Goal: Transaction & Acquisition: Purchase product/service

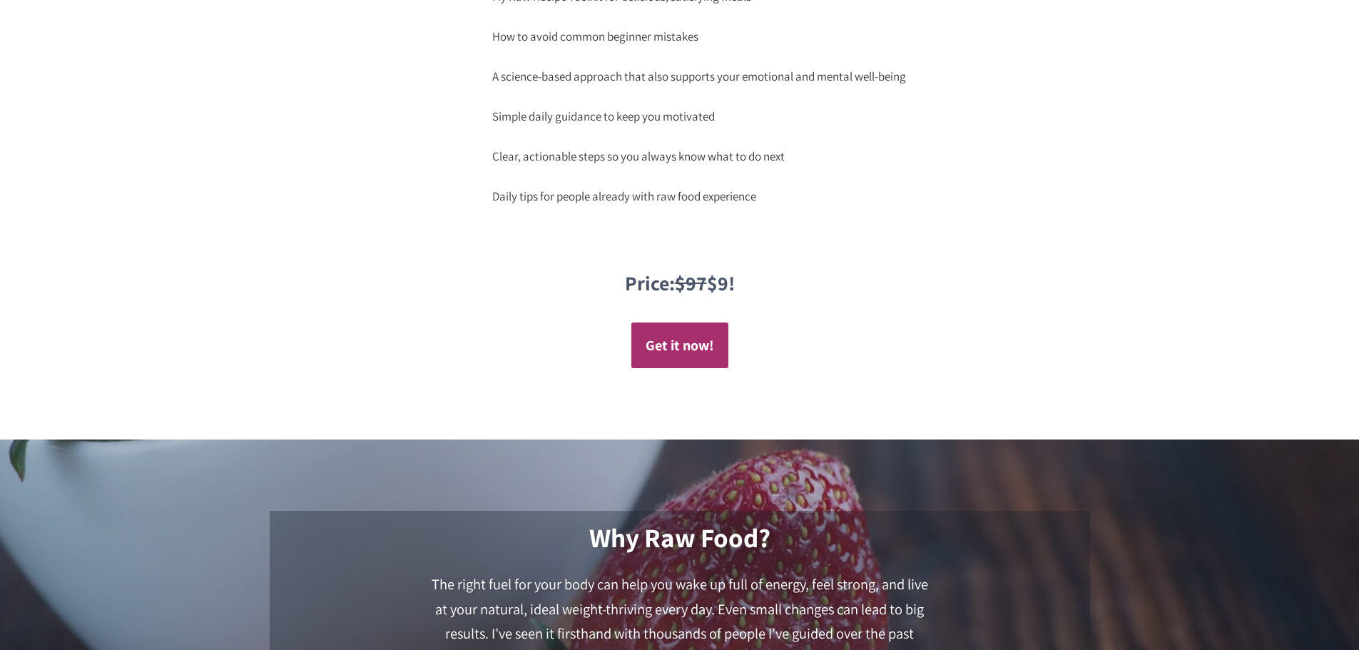
scroll to position [1641, 0]
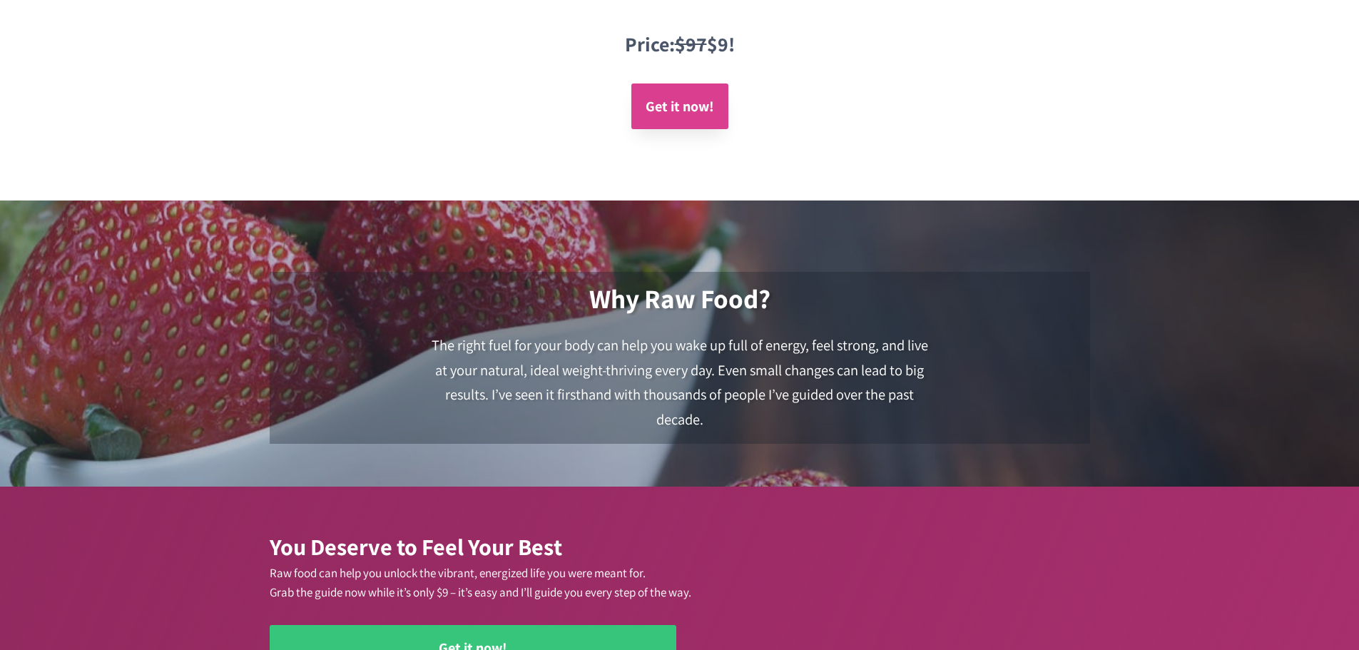
click at [694, 118] on link "Get it now!" at bounding box center [679, 106] width 97 height 46
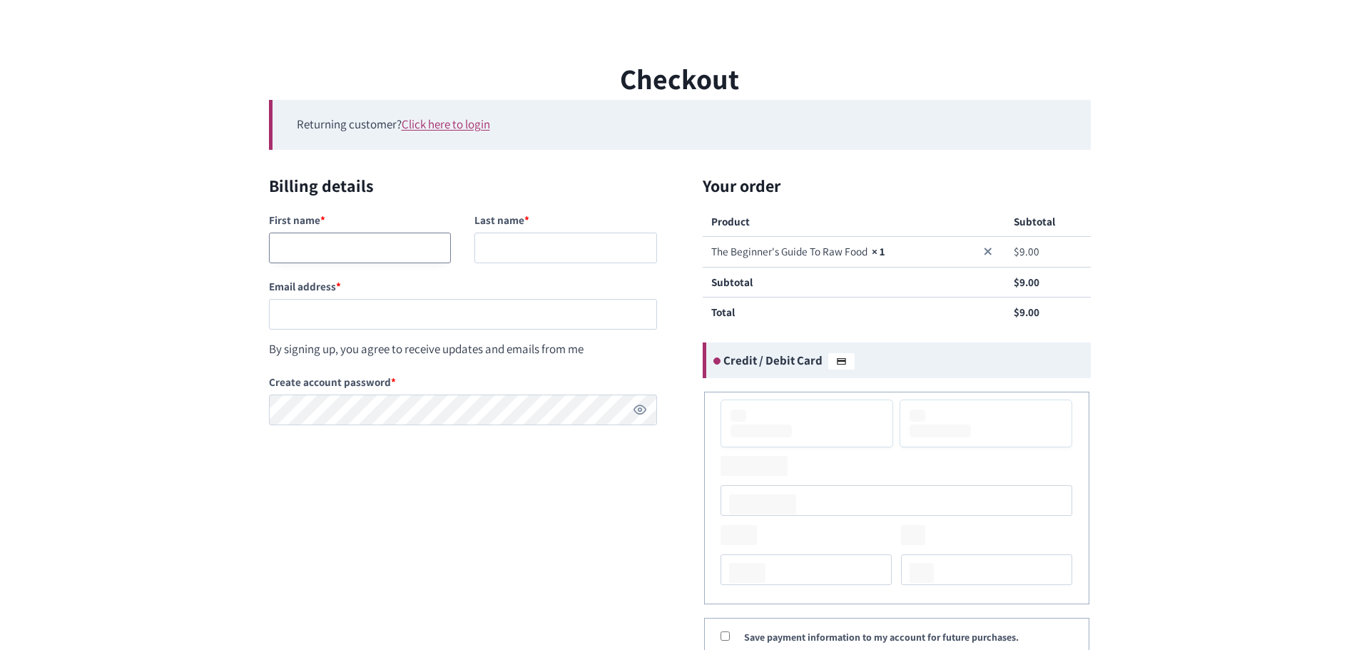
drag, startPoint x: 377, startPoint y: 245, endPoint x: 368, endPoint y: 249, distance: 9.3
click at [375, 246] on input "First name *" at bounding box center [360, 248] width 183 height 31
type input "Allyson"
type input "Dalton"
type input "allysondalton757@gmail.com"
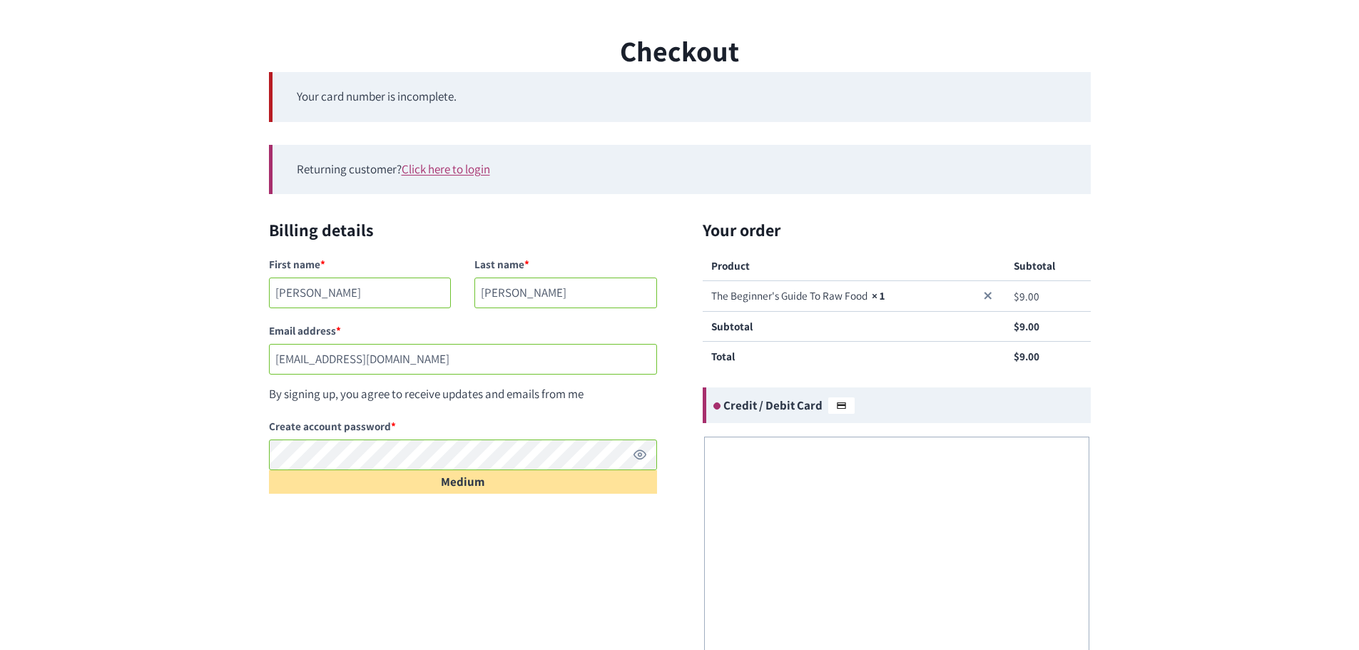
scroll to position [29, 0]
click at [233, 487] on div "Checkout Your card number is incomplete. Returning customer? Click here to logi…" at bounding box center [679, 467] width 1359 height 877
click at [526, 496] on div "Billing details First name * Allyson Last name * Dalton Email address * allyson…" at bounding box center [474, 366] width 411 height 300
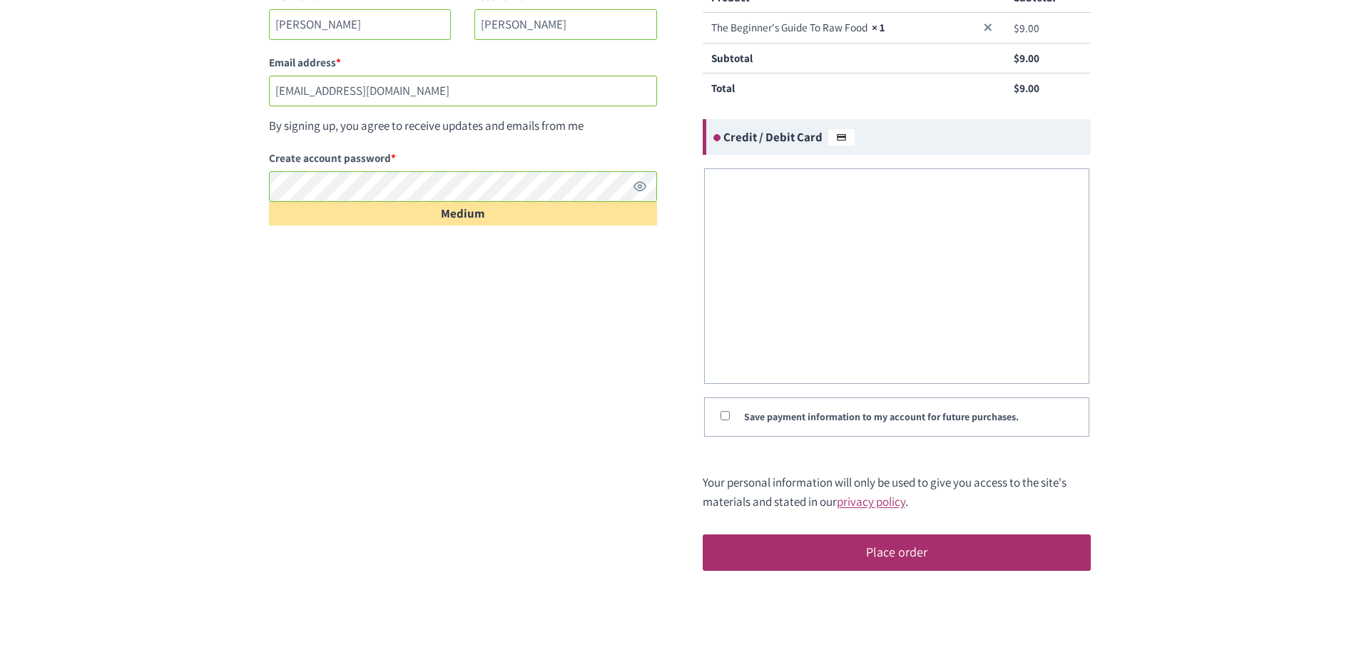
scroll to position [296, 0]
click at [721, 414] on input "Save payment information to my account for future purchases." at bounding box center [725, 415] width 9 height 9
checkbox input "true"
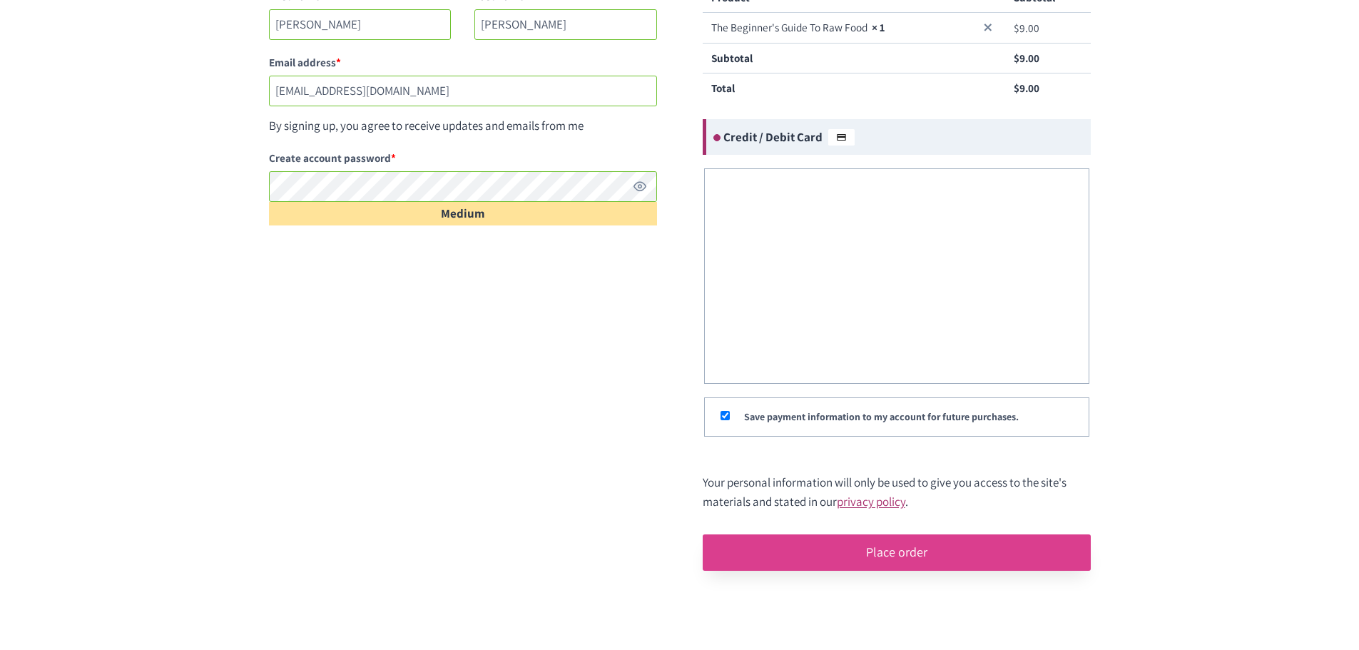
click at [886, 560] on button "Place order" at bounding box center [897, 552] width 388 height 36
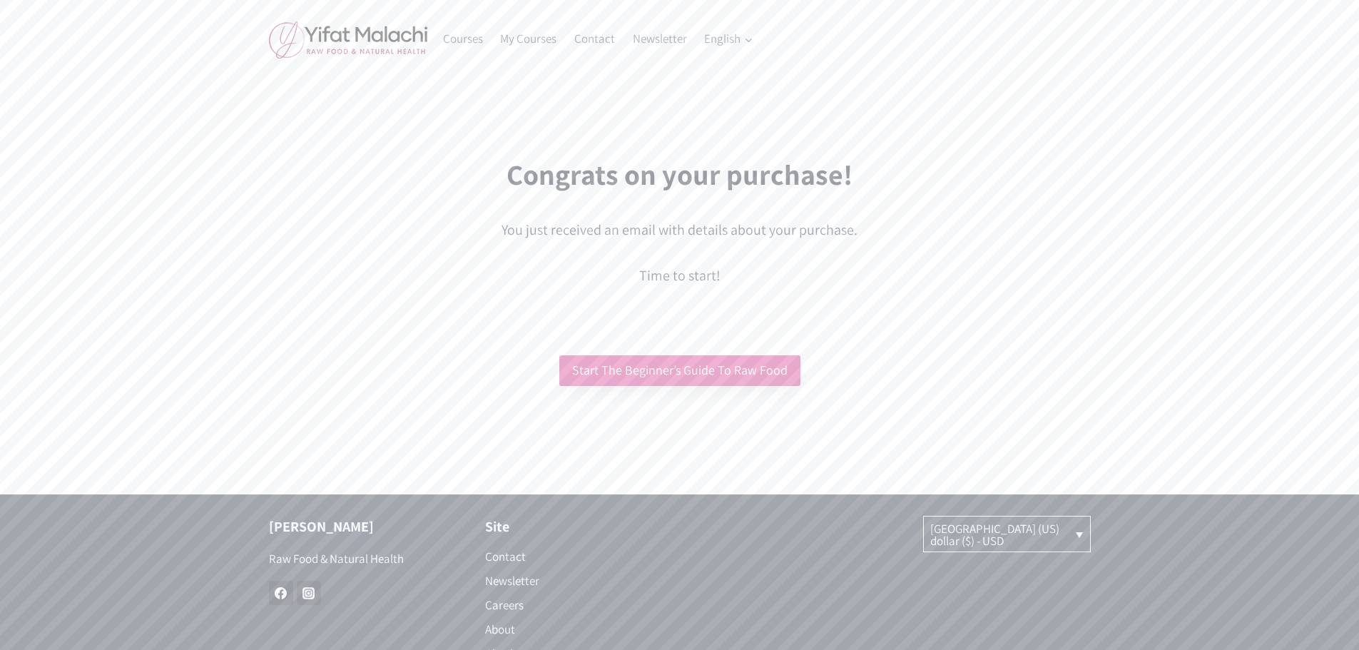
click at [743, 381] on link "Start The Beginner’s Guide To Raw Food" at bounding box center [679, 370] width 241 height 31
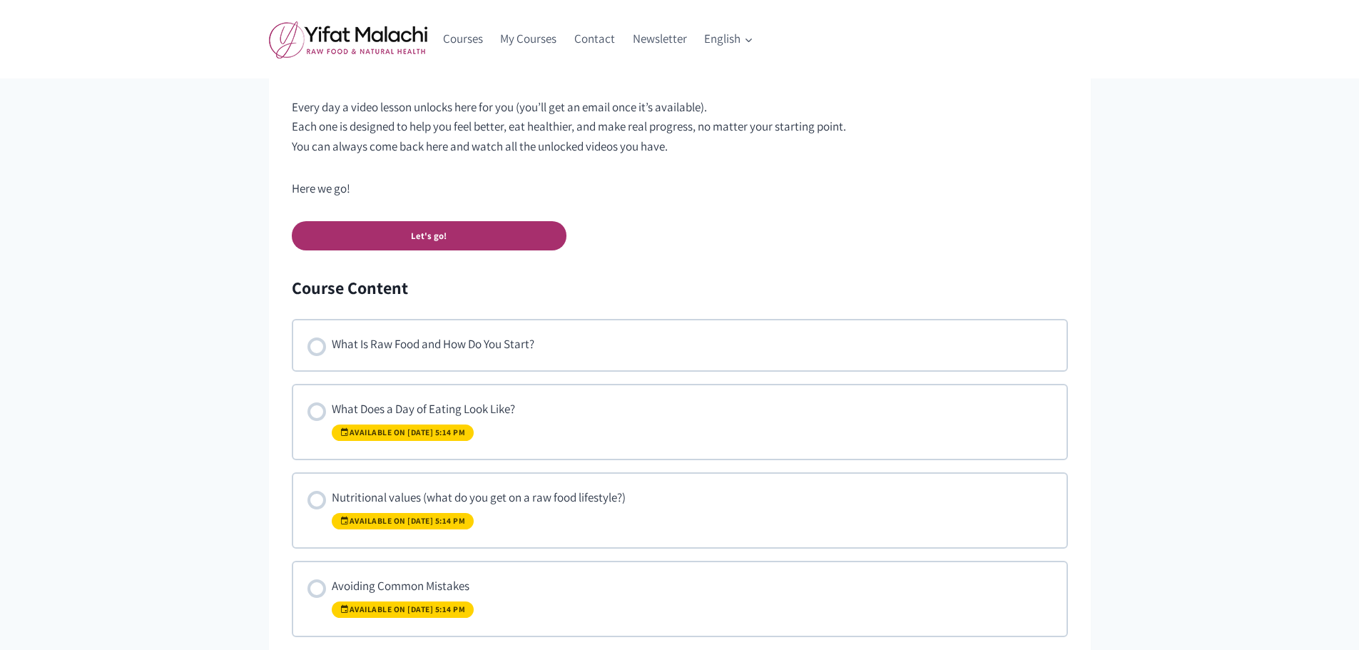
scroll to position [428, 0]
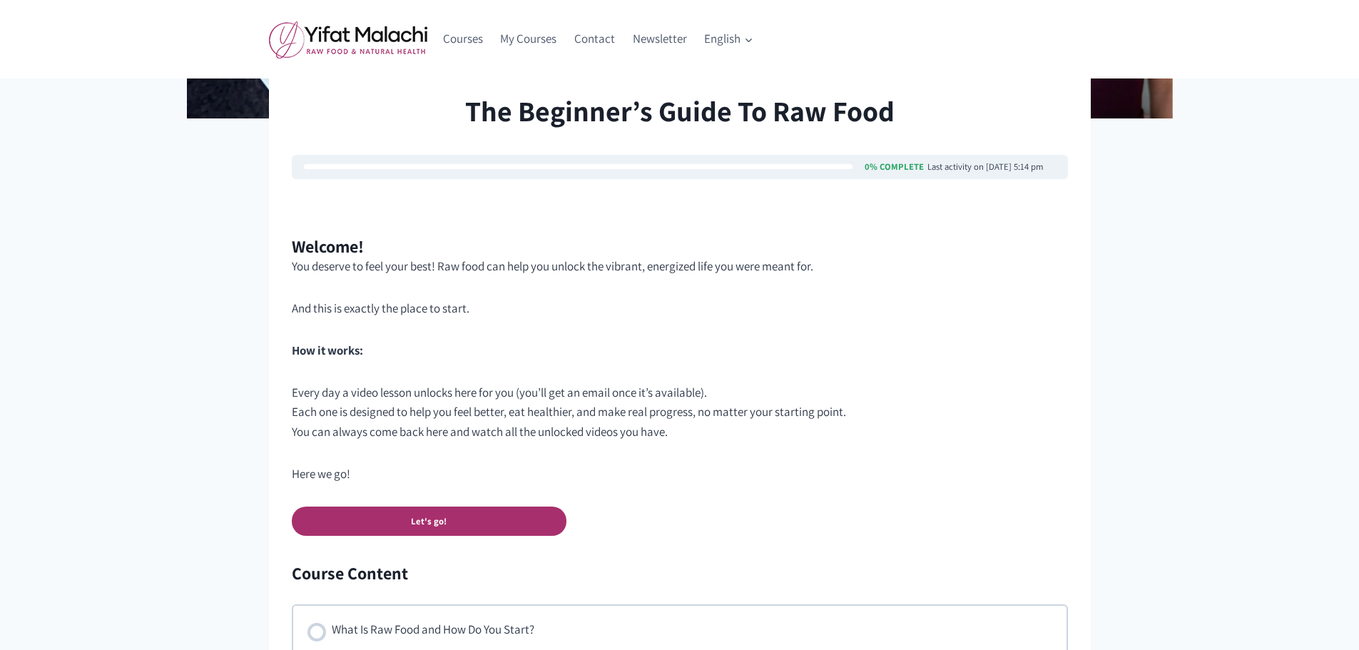
click at [397, 42] on img at bounding box center [348, 40] width 158 height 38
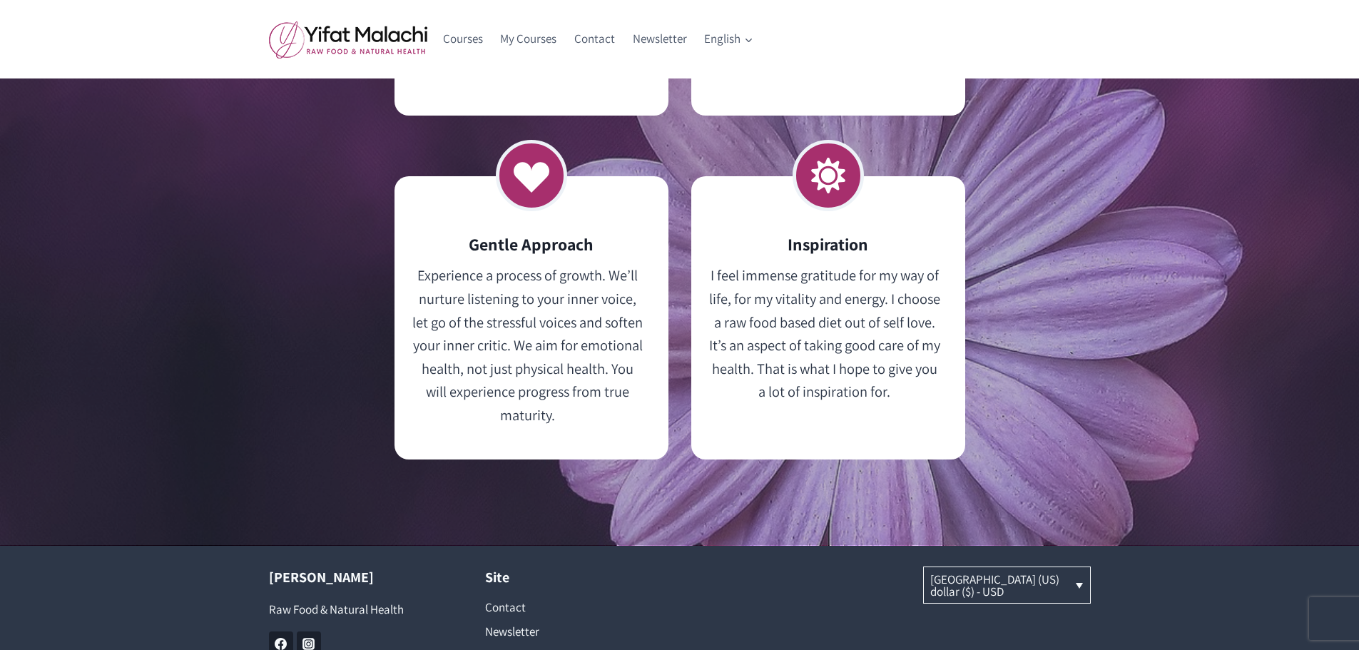
scroll to position [4323, 0]
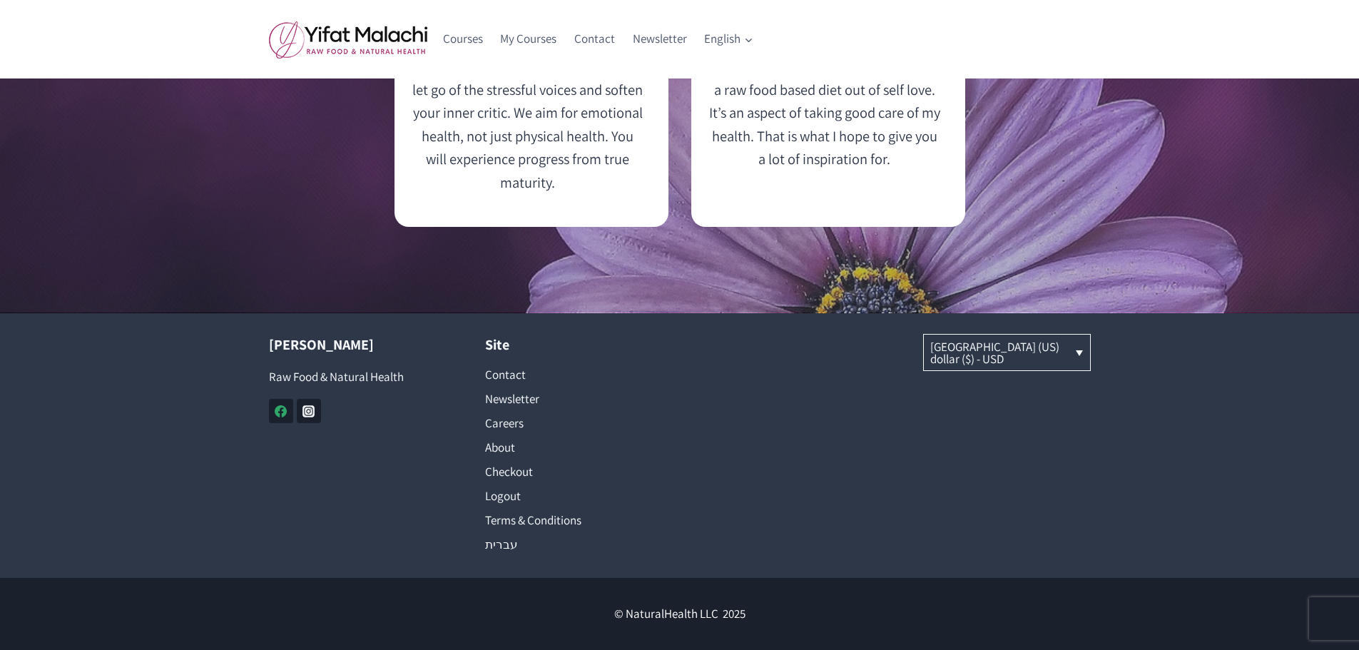
click at [282, 413] on icon "Facebook" at bounding box center [281, 411] width 12 height 12
